Goal: Find specific page/section: Find specific page/section

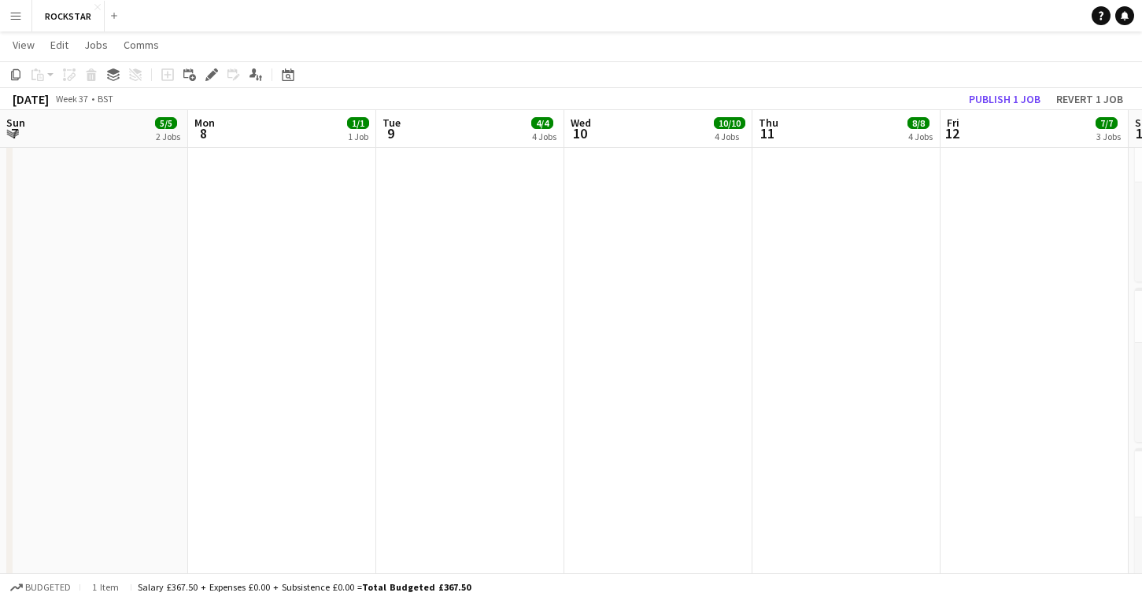
scroll to position [0, 618]
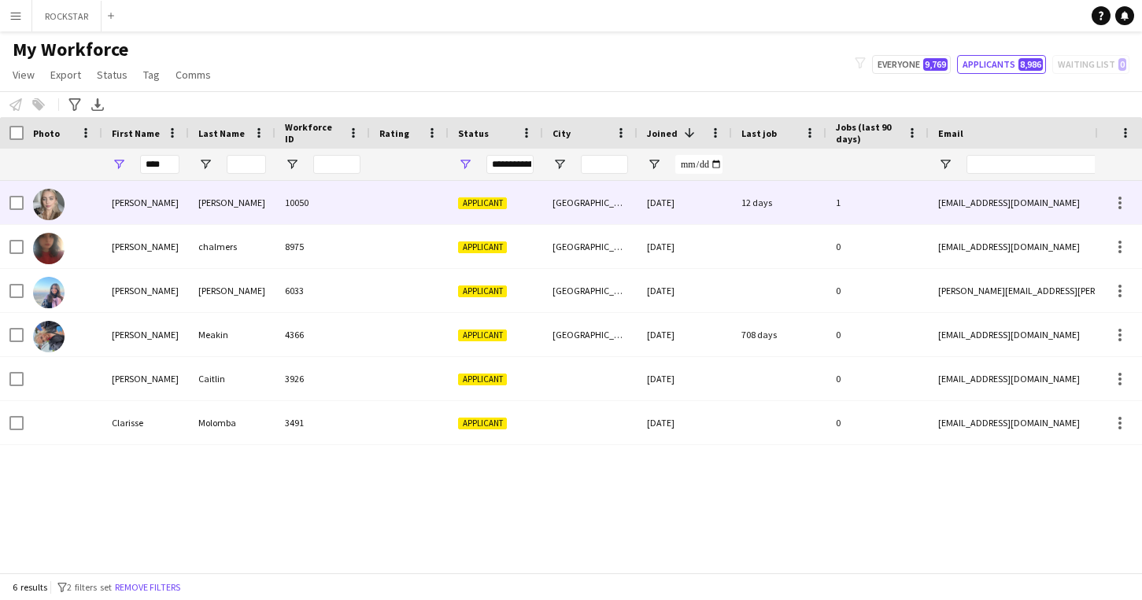
click at [360, 194] on div "10050" at bounding box center [322, 202] width 94 height 43
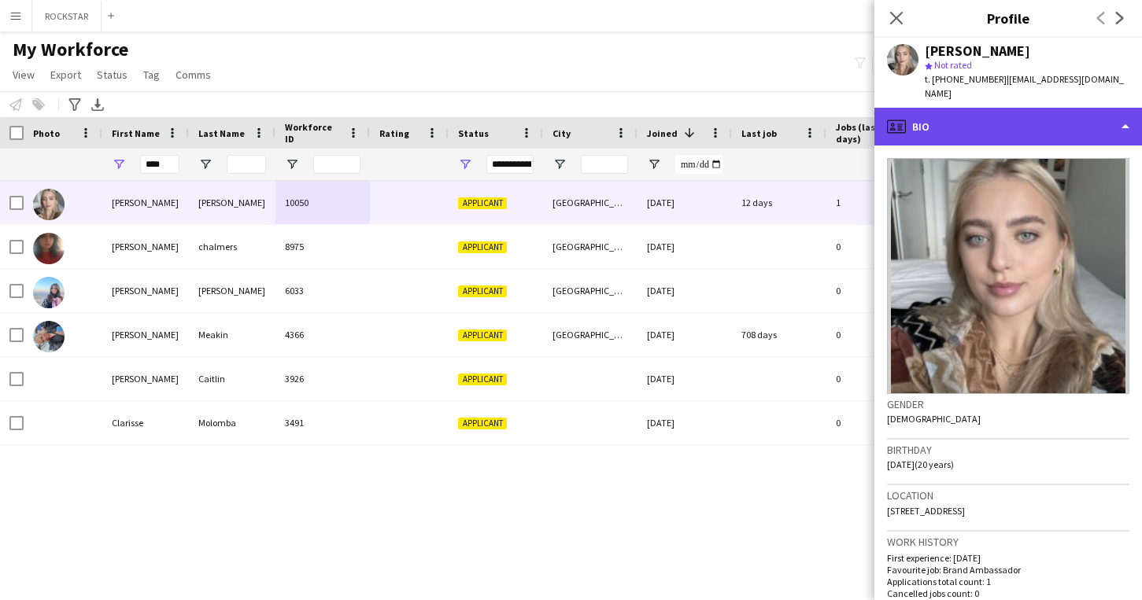
click at [998, 125] on div "profile Bio" at bounding box center [1008, 127] width 268 height 38
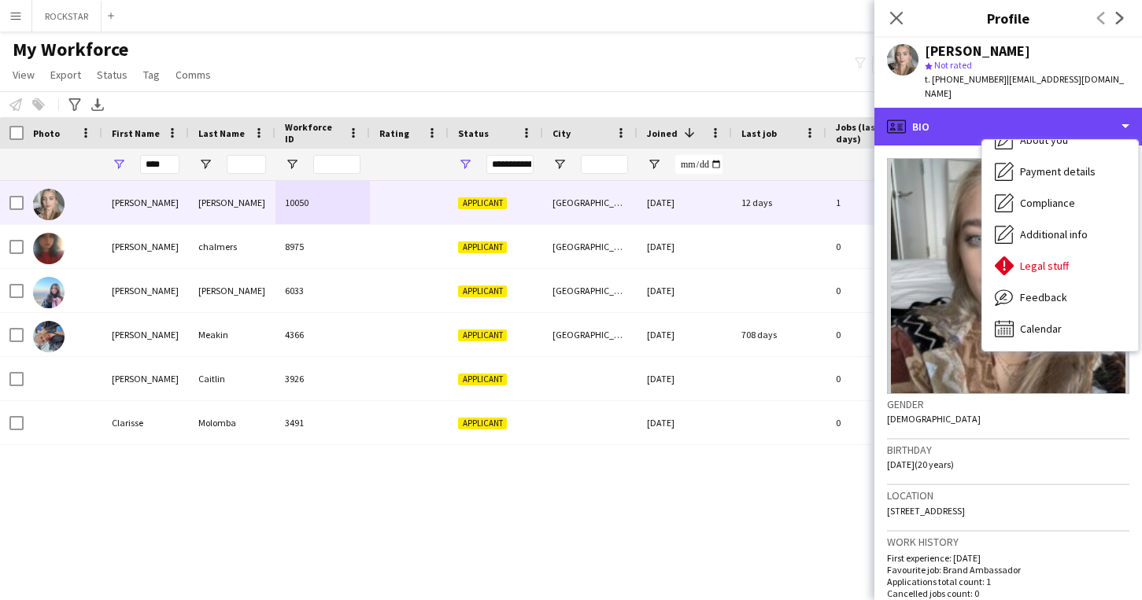
scroll to position [85, 0]
